Goal: Task Accomplishment & Management: Complete application form

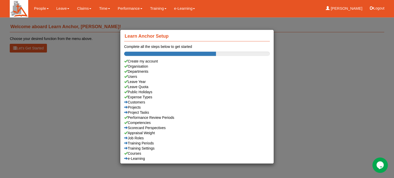
click at [61, 8] on div "Learn Anchor Setup Complete all the steps below to get started Create my accoun…" at bounding box center [197, 89] width 394 height 178
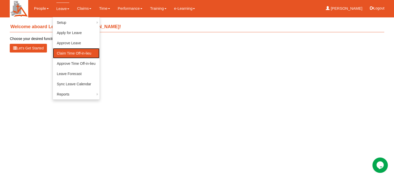
click at [64, 53] on link "Claim Time Off-in-lieu" at bounding box center [76, 53] width 47 height 10
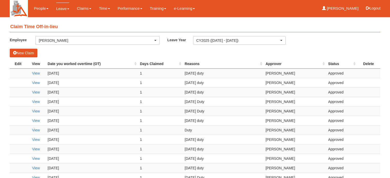
select select "50"
click at [27, 50] on button "New Claim" at bounding box center [24, 53] width 28 height 9
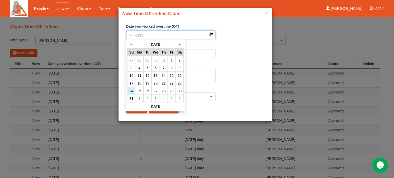
click at [211, 34] on input "Date you worked overtime (OT)" at bounding box center [170, 34] width 89 height 9
click at [130, 92] on td "24" at bounding box center [131, 91] width 8 height 8
type input "24/8/2025"
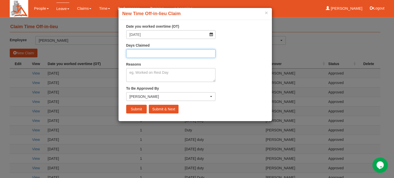
click at [133, 52] on input "Days Claimed" at bounding box center [170, 53] width 89 height 9
type input "1"
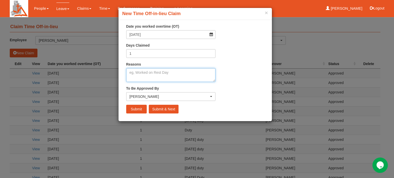
click at [134, 73] on textarea "Reasons" at bounding box center [170, 75] width 89 height 14
type textarea "Sunday duty"
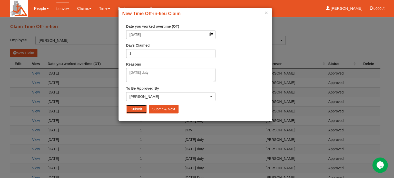
click at [138, 108] on input "Submit" at bounding box center [136, 109] width 21 height 9
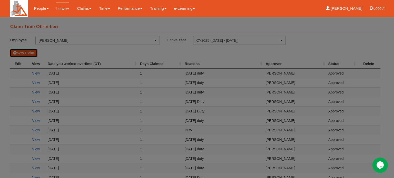
select select "50"
